Goal: Task Accomplishment & Management: Manage account settings

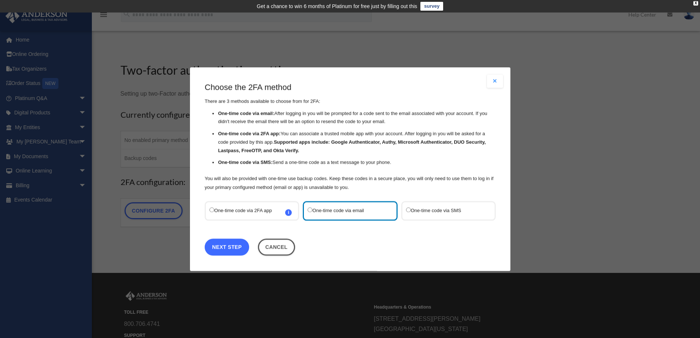
click at [236, 248] on link "Next Step" at bounding box center [227, 246] width 44 height 17
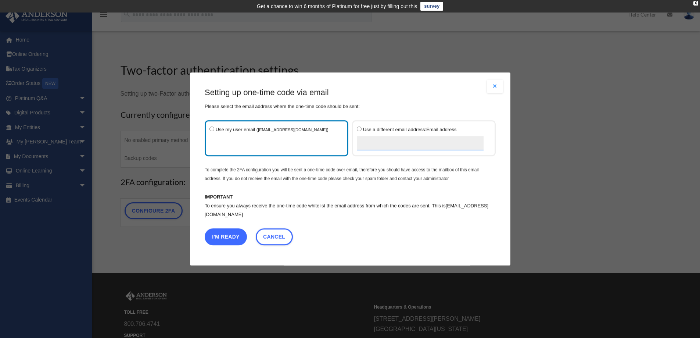
click at [233, 237] on button "I'm Ready" at bounding box center [226, 236] width 42 height 17
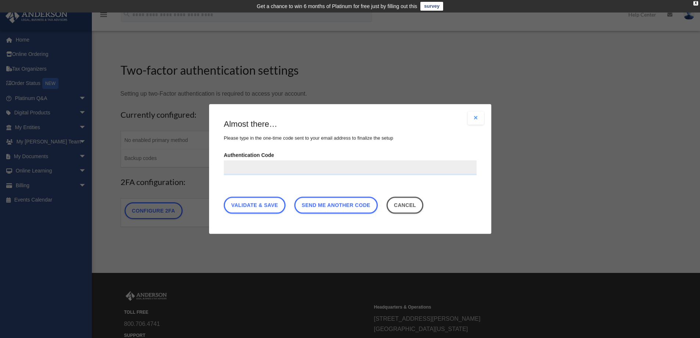
paste input "******"
type input "******"
click at [266, 201] on link "Validate & Save" at bounding box center [255, 205] width 62 height 17
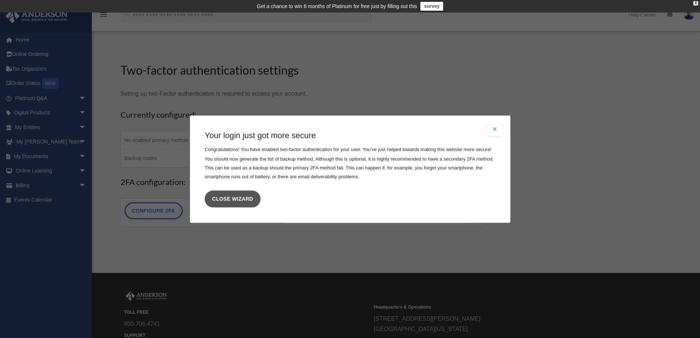
click at [227, 197] on link "Close wizard" at bounding box center [233, 198] width 56 height 17
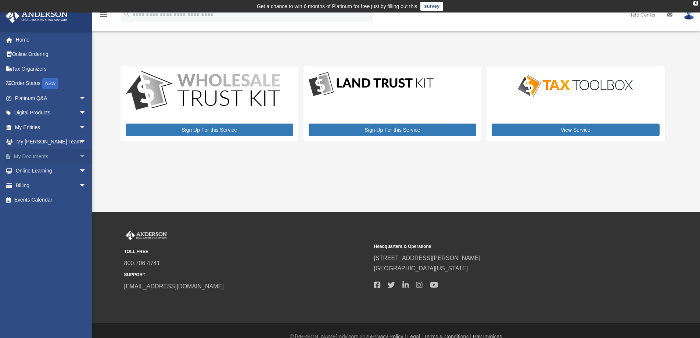
click at [79, 154] on span "arrow_drop_down" at bounding box center [86, 156] width 15 height 15
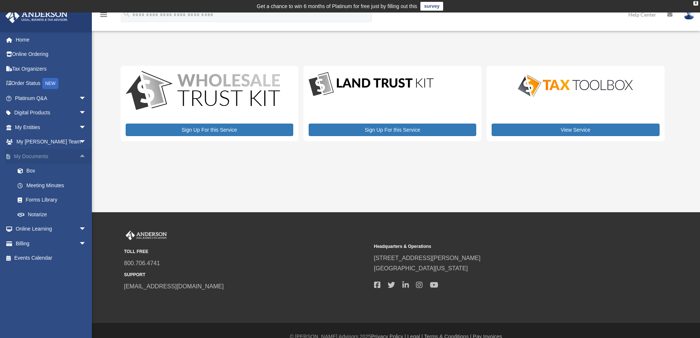
click at [79, 153] on span "arrow_drop_up" at bounding box center [86, 156] width 15 height 15
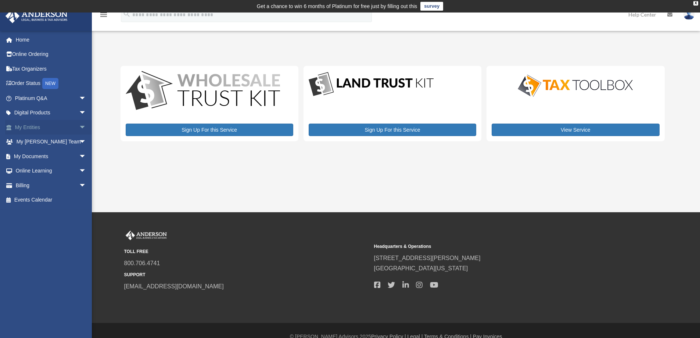
click at [79, 124] on span "arrow_drop_down" at bounding box center [86, 127] width 15 height 15
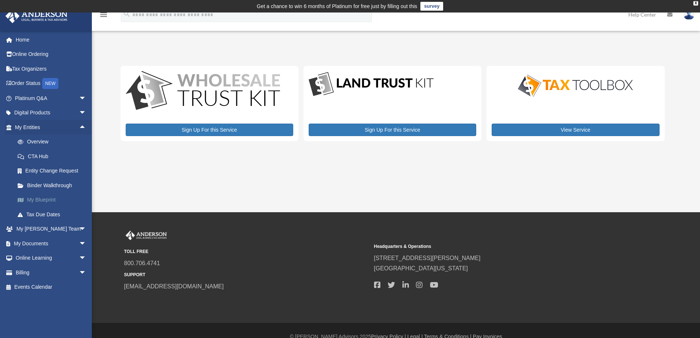
click at [44, 198] on link "My Blueprint" at bounding box center [53, 199] width 87 height 15
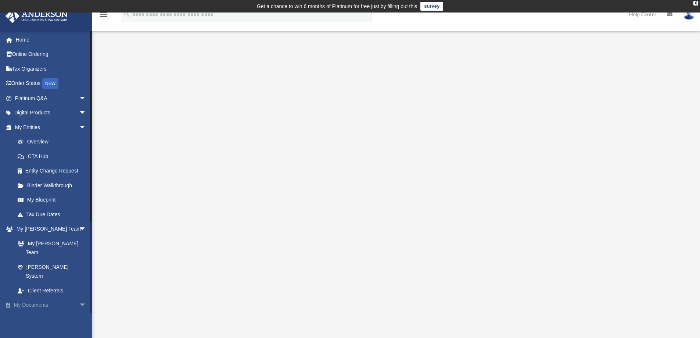
click at [79, 298] on span "arrow_drop_down" at bounding box center [86, 305] width 15 height 15
click at [42, 298] on link "My Documents arrow_drop_up" at bounding box center [51, 305] width 92 height 15
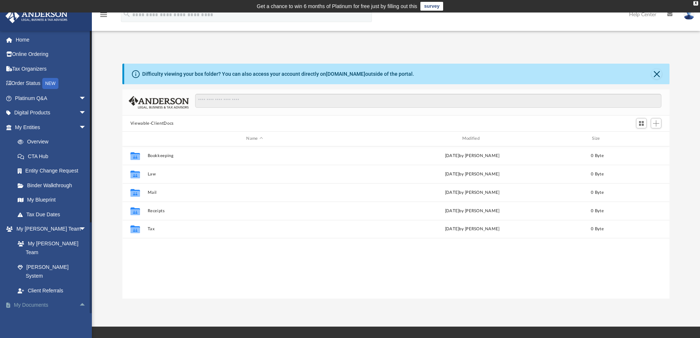
scroll to position [162, 541]
click at [689, 17] on img at bounding box center [688, 14] width 11 height 11
click at [29, 37] on link "Home" at bounding box center [51, 39] width 92 height 15
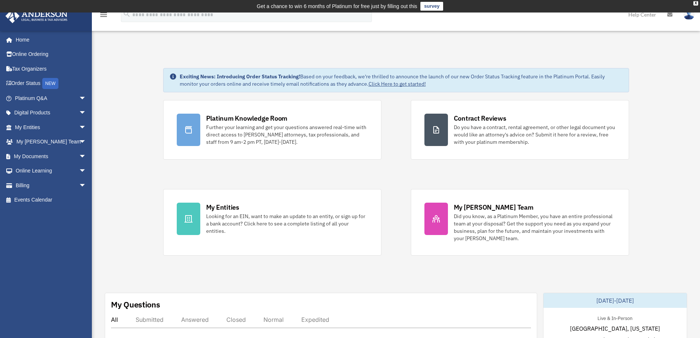
click at [102, 15] on icon "menu" at bounding box center [103, 14] width 9 height 9
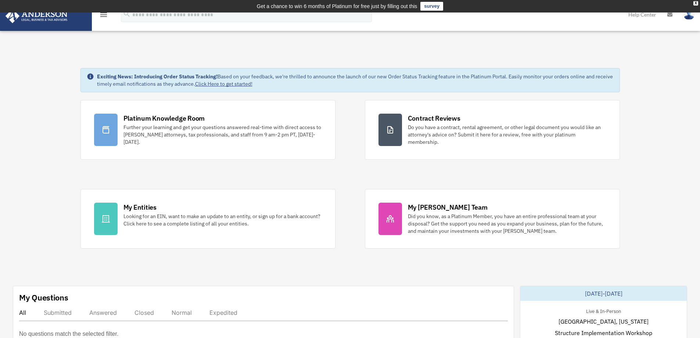
click at [688, 15] on img at bounding box center [688, 14] width 11 height 11
click at [573, 48] on link "Reset Password" at bounding box center [578, 49] width 73 height 15
click at [688, 17] on img at bounding box center [688, 14] width 11 height 11
click at [687, 15] on img at bounding box center [688, 14] width 11 height 11
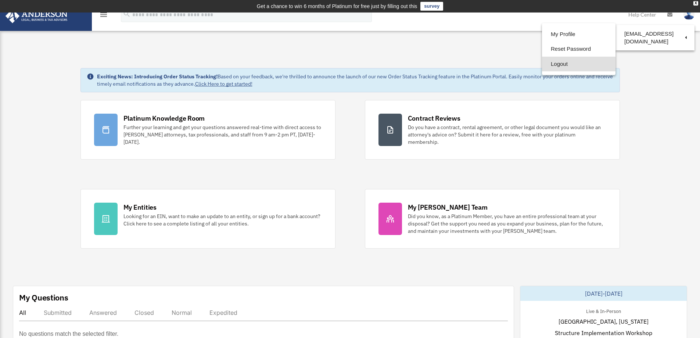
click at [558, 63] on link "Logout" at bounding box center [578, 64] width 73 height 15
